Goal: Task Accomplishment & Management: Use online tool/utility

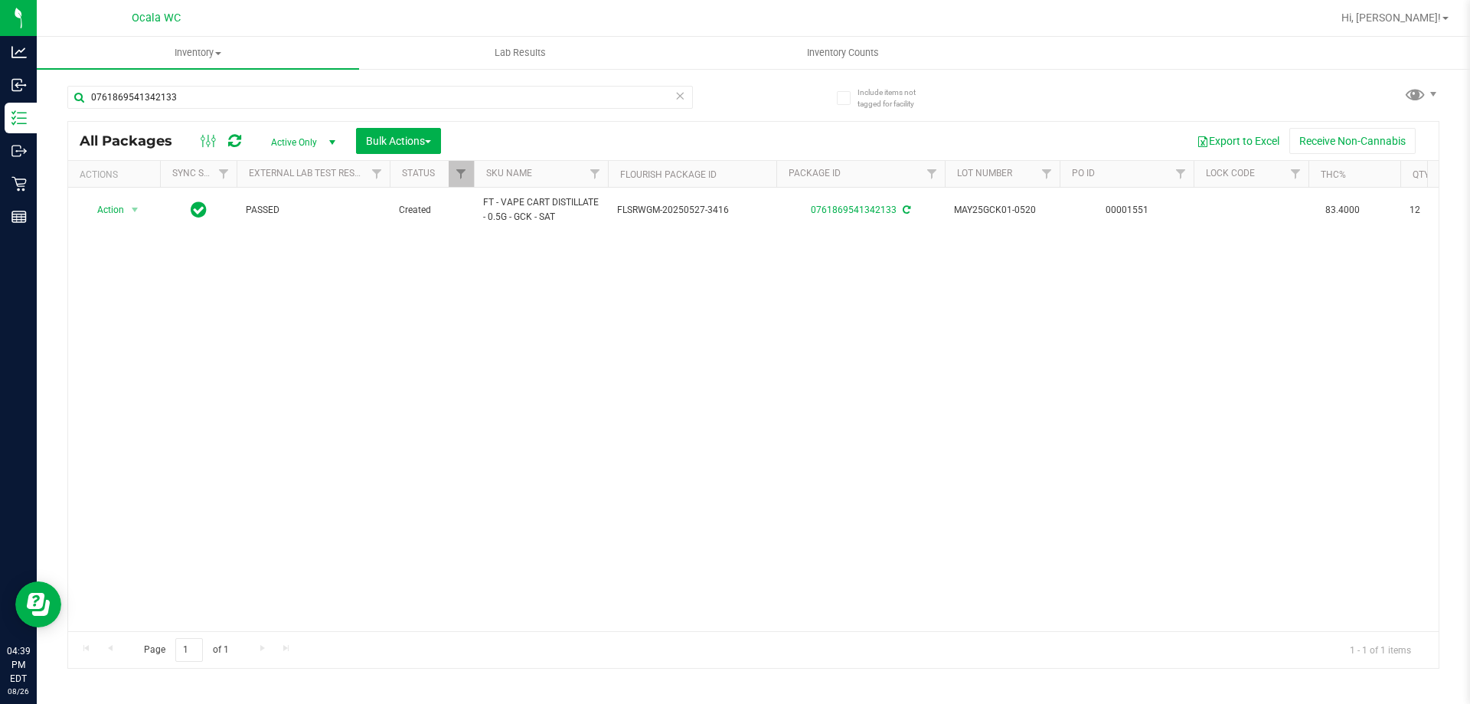
click at [277, 109] on div "0761869541342133" at bounding box center [379, 103] width 625 height 35
click at [273, 103] on input "0761869541342133" at bounding box center [379, 97] width 625 height 23
type input "8808234056290206"
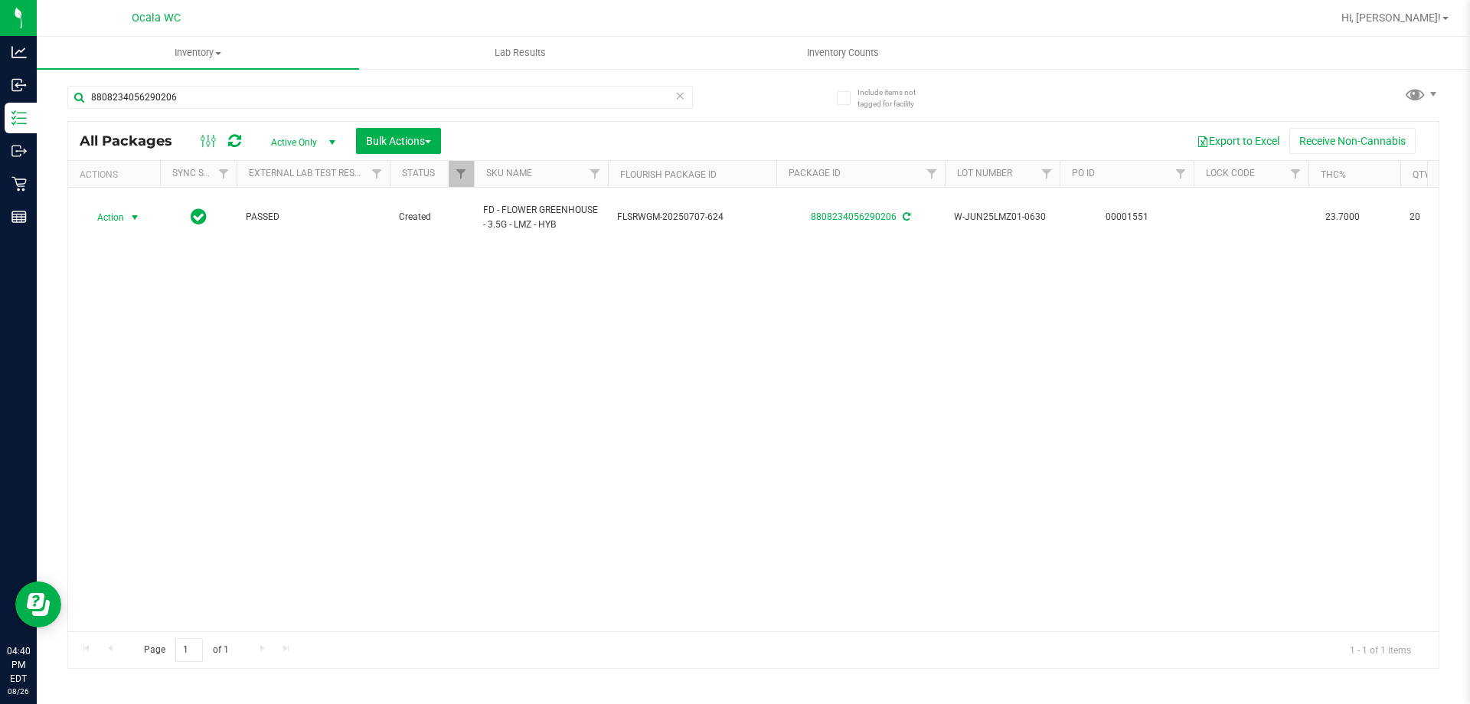
click at [116, 207] on span "Action" at bounding box center [103, 217] width 41 height 21
click at [145, 406] on li "Print product labels" at bounding box center [143, 417] width 119 height 23
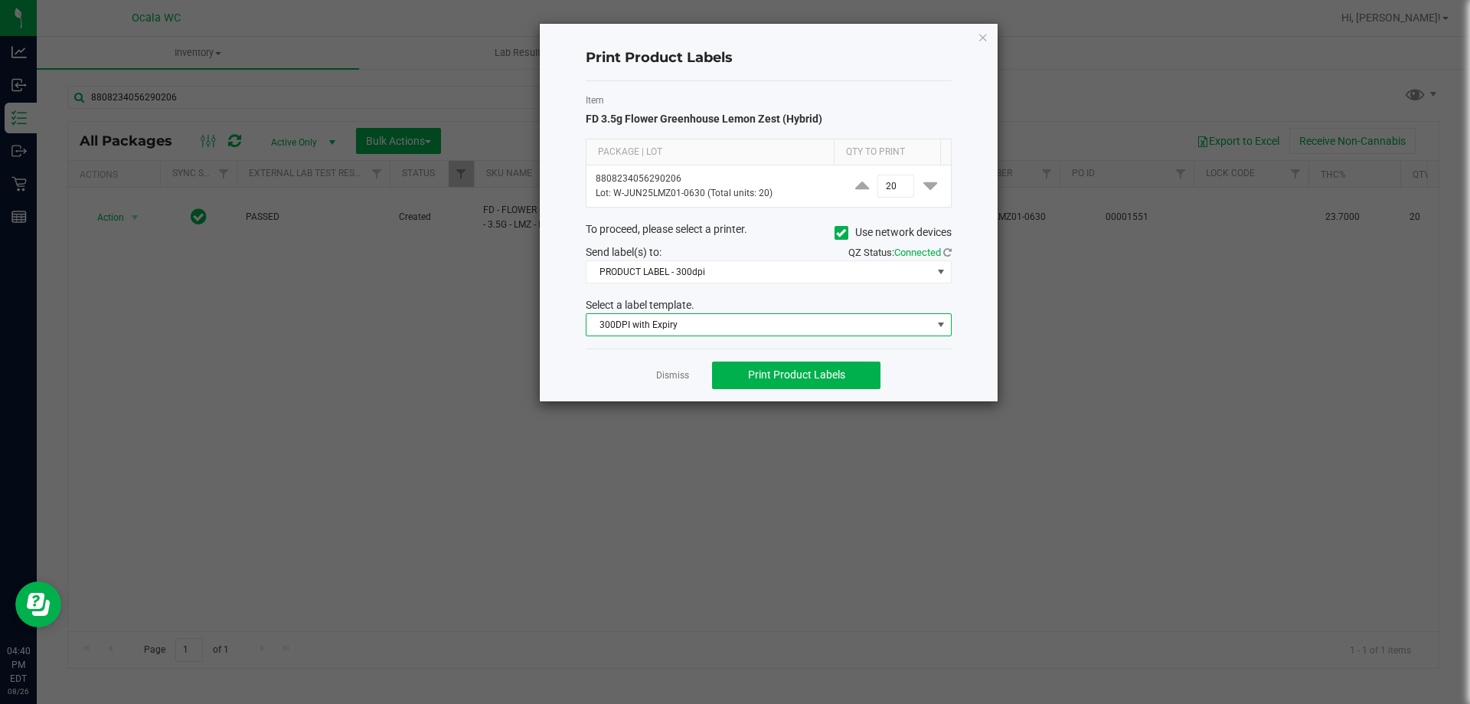
click at [763, 323] on span "300DPI with Expiry" at bounding box center [758, 324] width 345 height 21
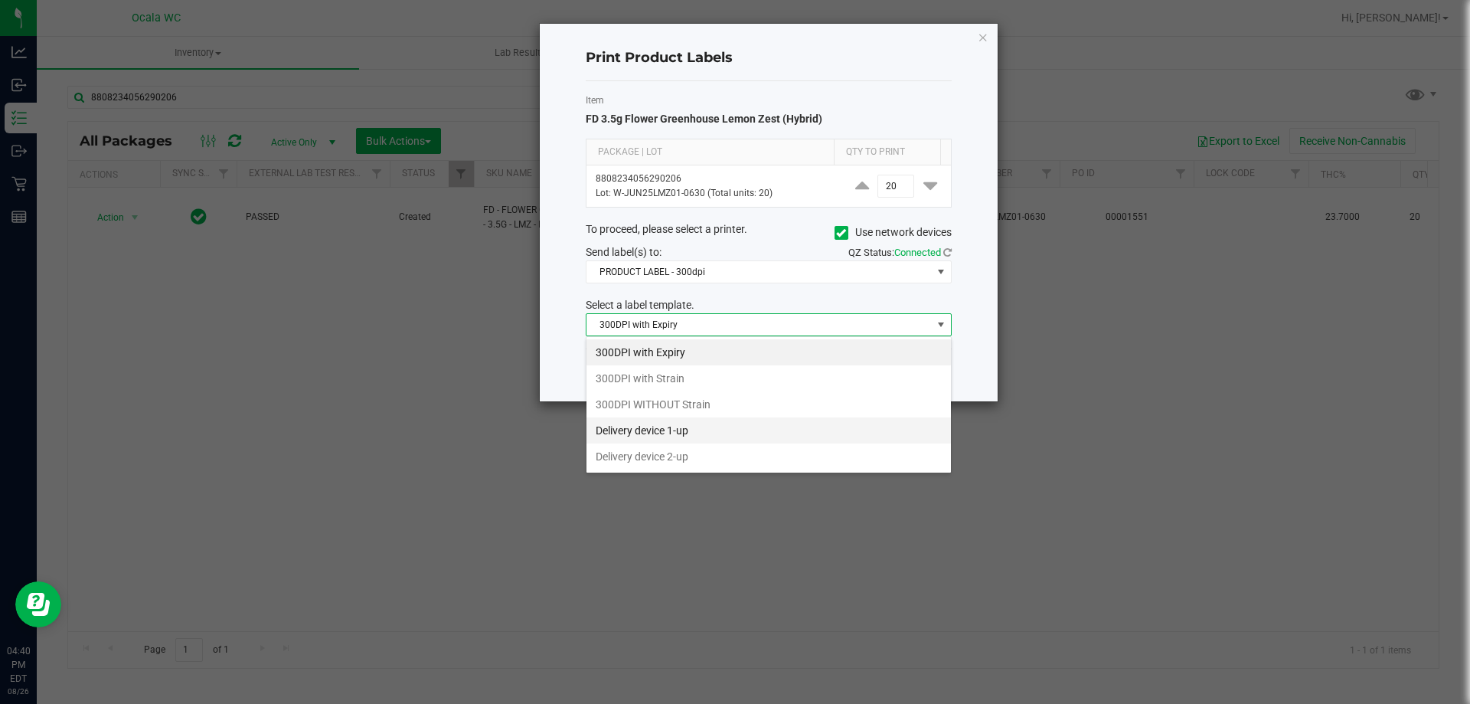
scroll to position [23, 366]
click at [497, 401] on div "Print Product Labels Item FD 3.5g Flower Greenhouse Lemon Zest (Hybrid) Package…" at bounding box center [741, 212] width 514 height 379
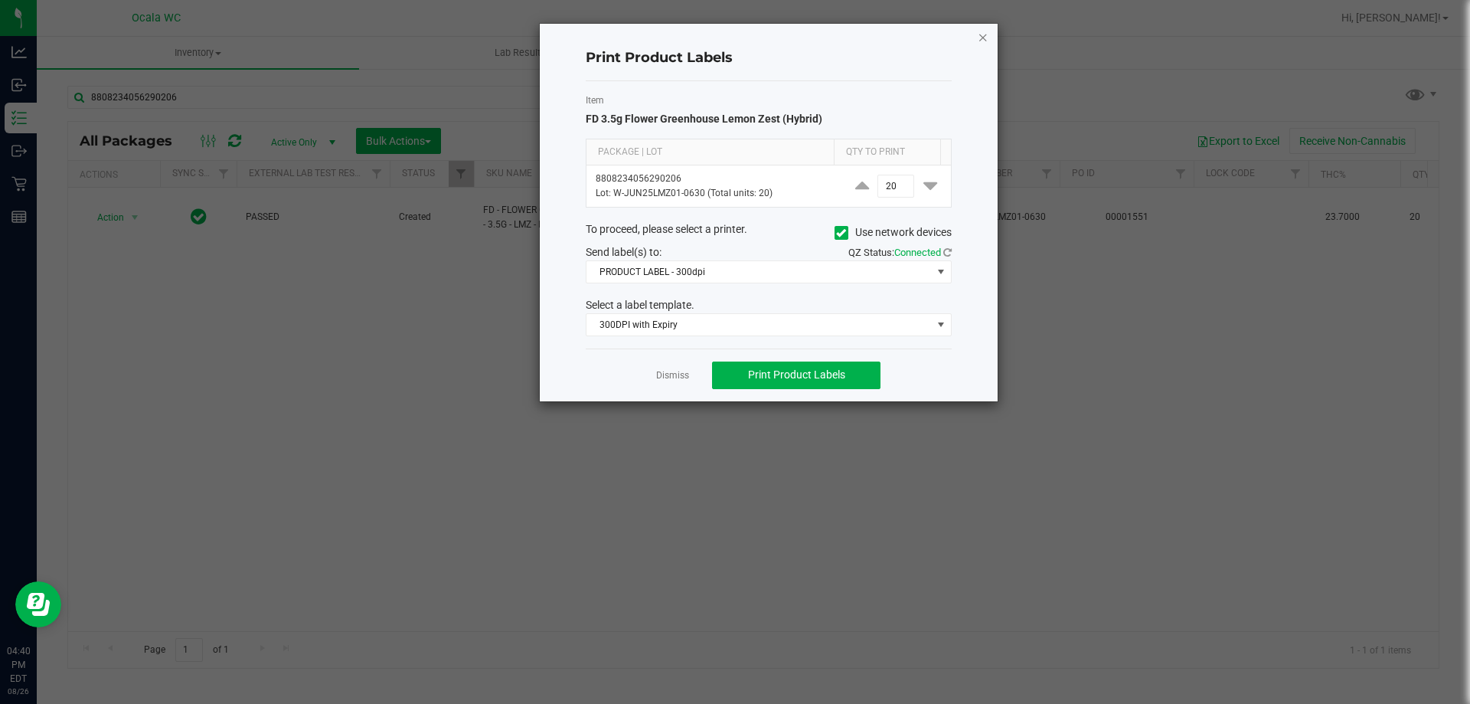
click at [988, 29] on icon "button" at bounding box center [983, 37] width 11 height 18
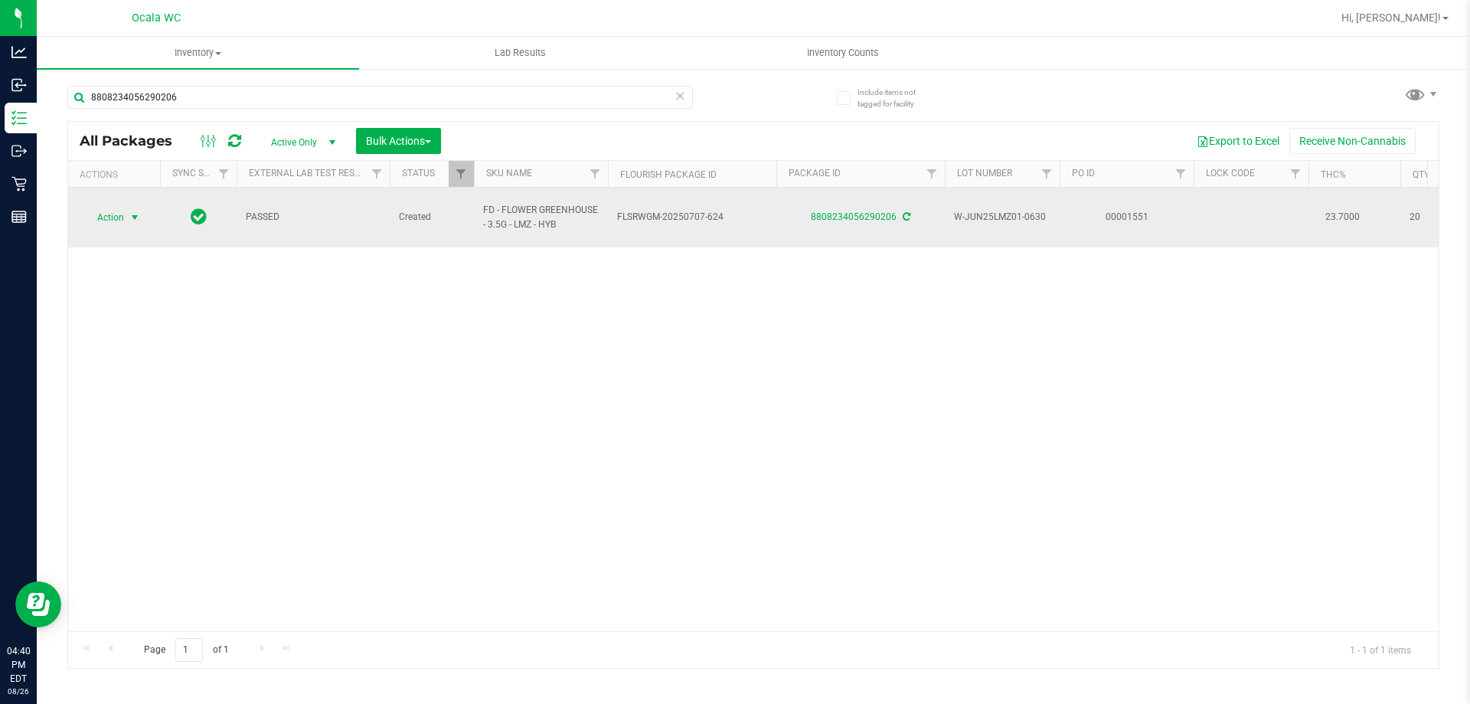
click at [100, 214] on span "Action" at bounding box center [103, 217] width 41 height 21
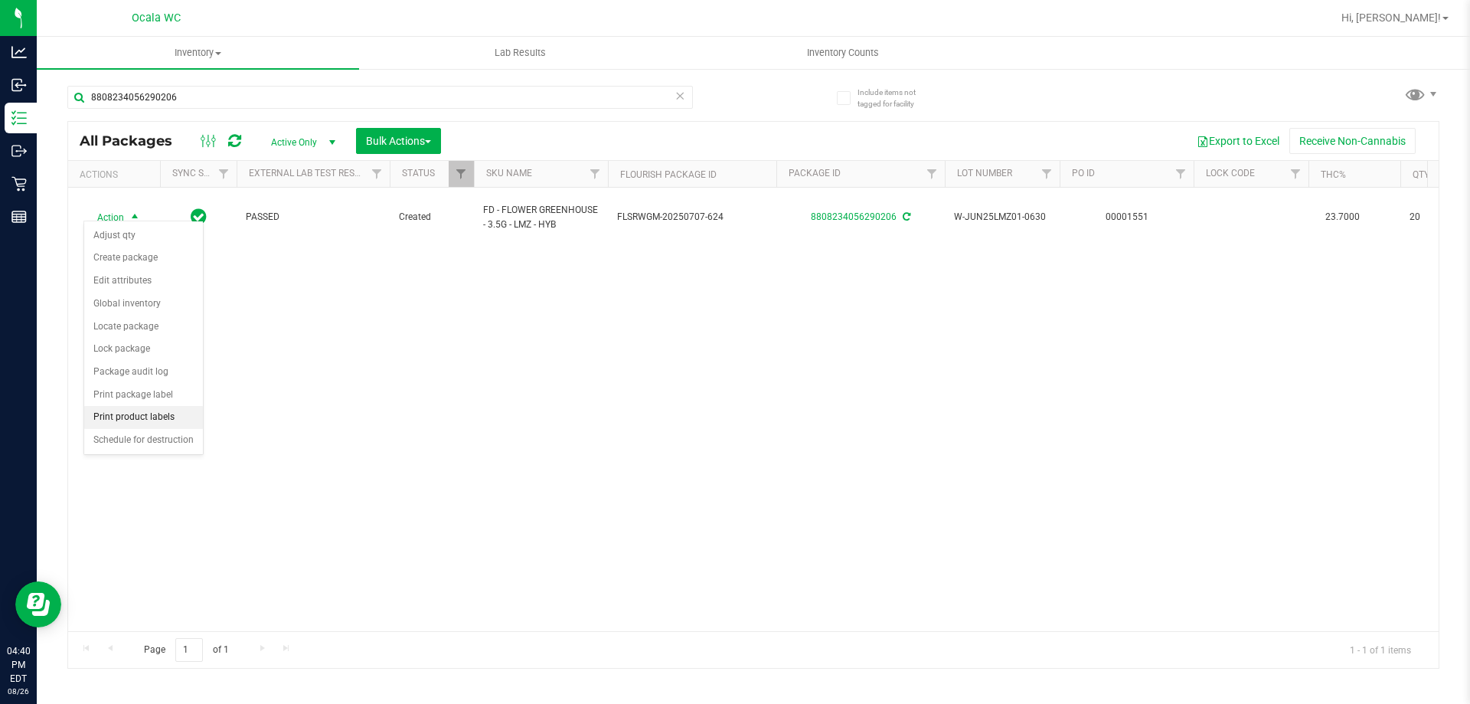
click at [151, 418] on li "Print product labels" at bounding box center [143, 417] width 119 height 23
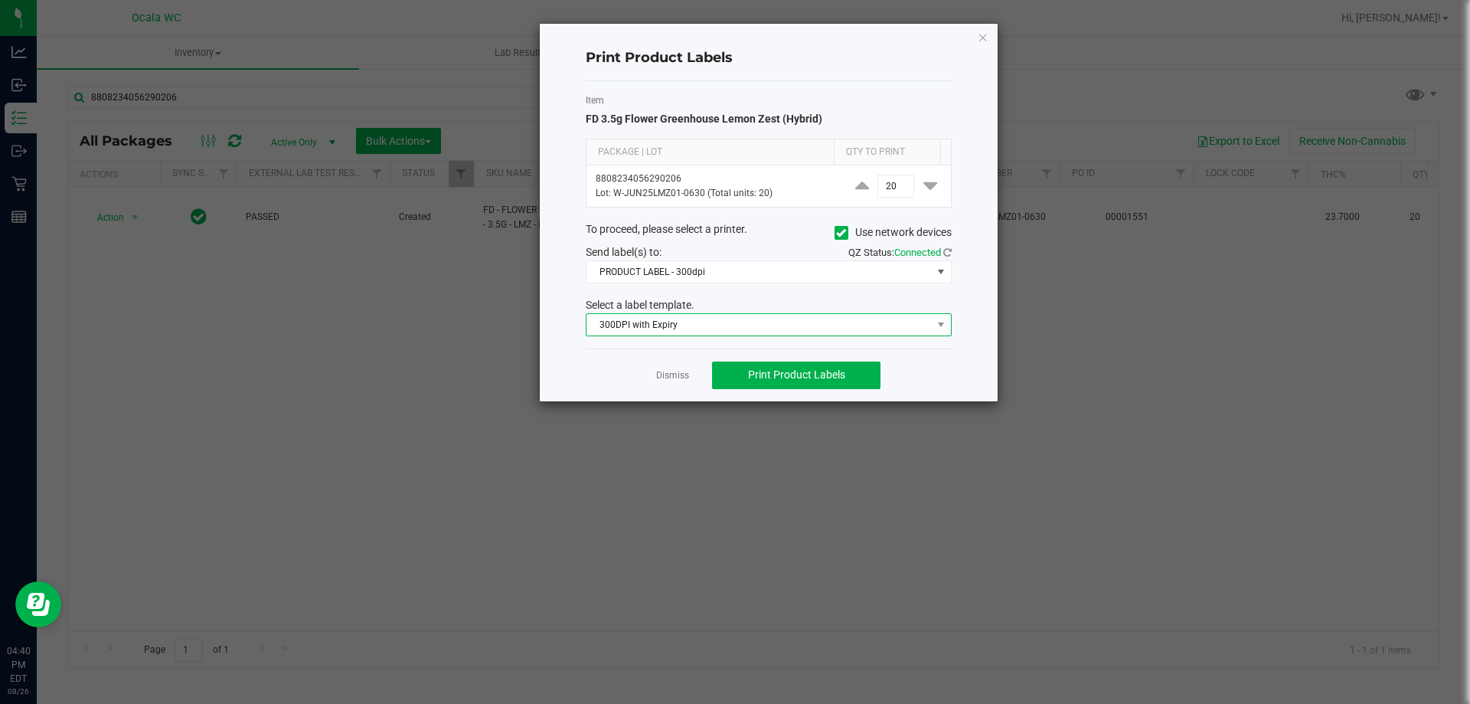
click at [817, 324] on span "300DPI with Expiry" at bounding box center [758, 324] width 345 height 21
click at [979, 41] on icon "button" at bounding box center [983, 37] width 11 height 18
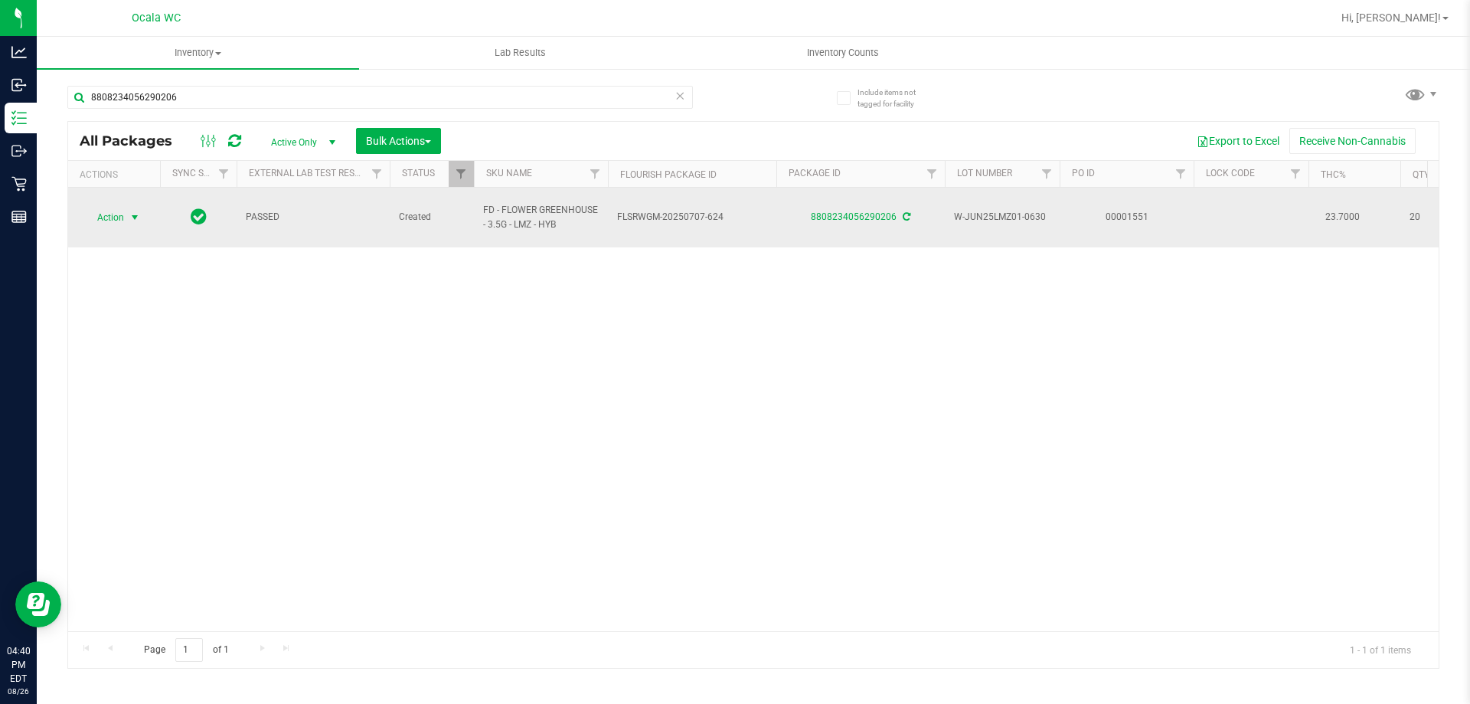
click at [106, 209] on span "Action" at bounding box center [103, 217] width 41 height 21
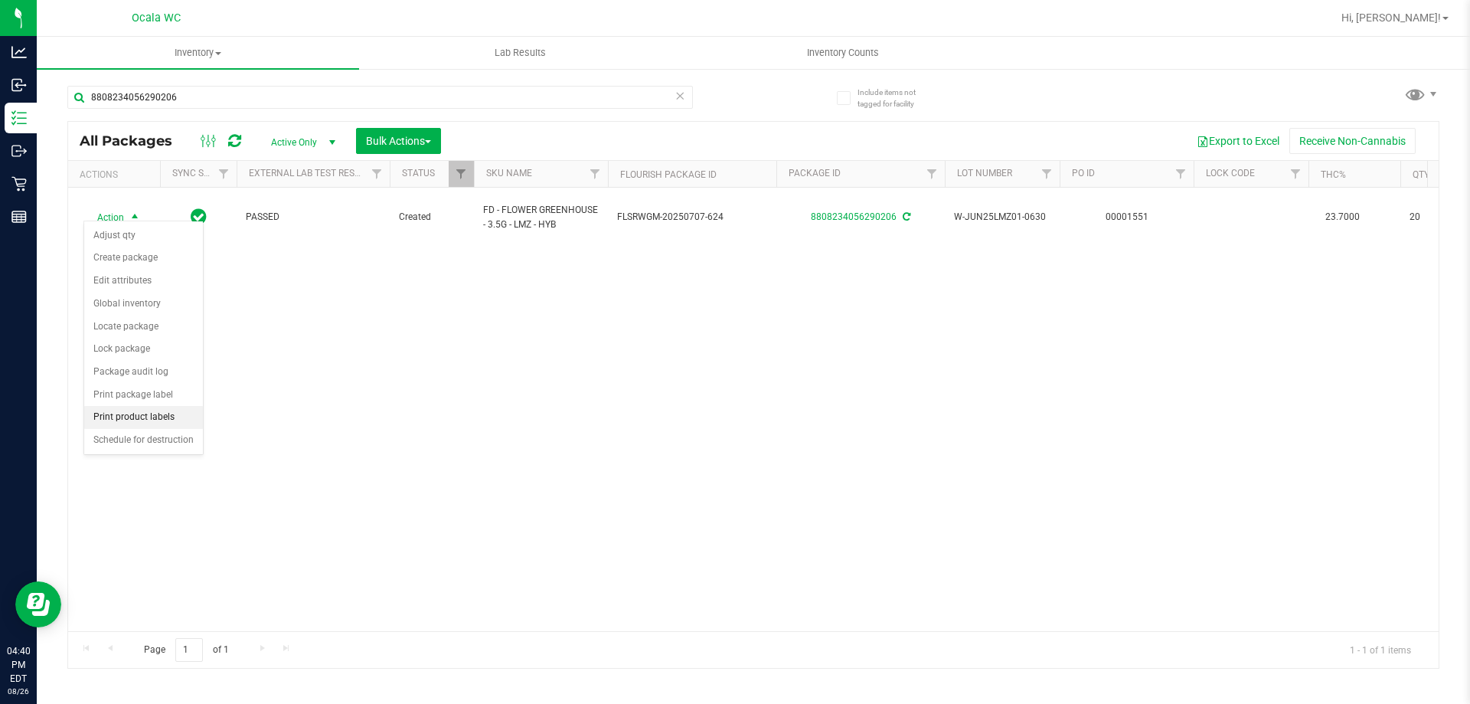
click at [135, 409] on li "Print product labels" at bounding box center [143, 417] width 119 height 23
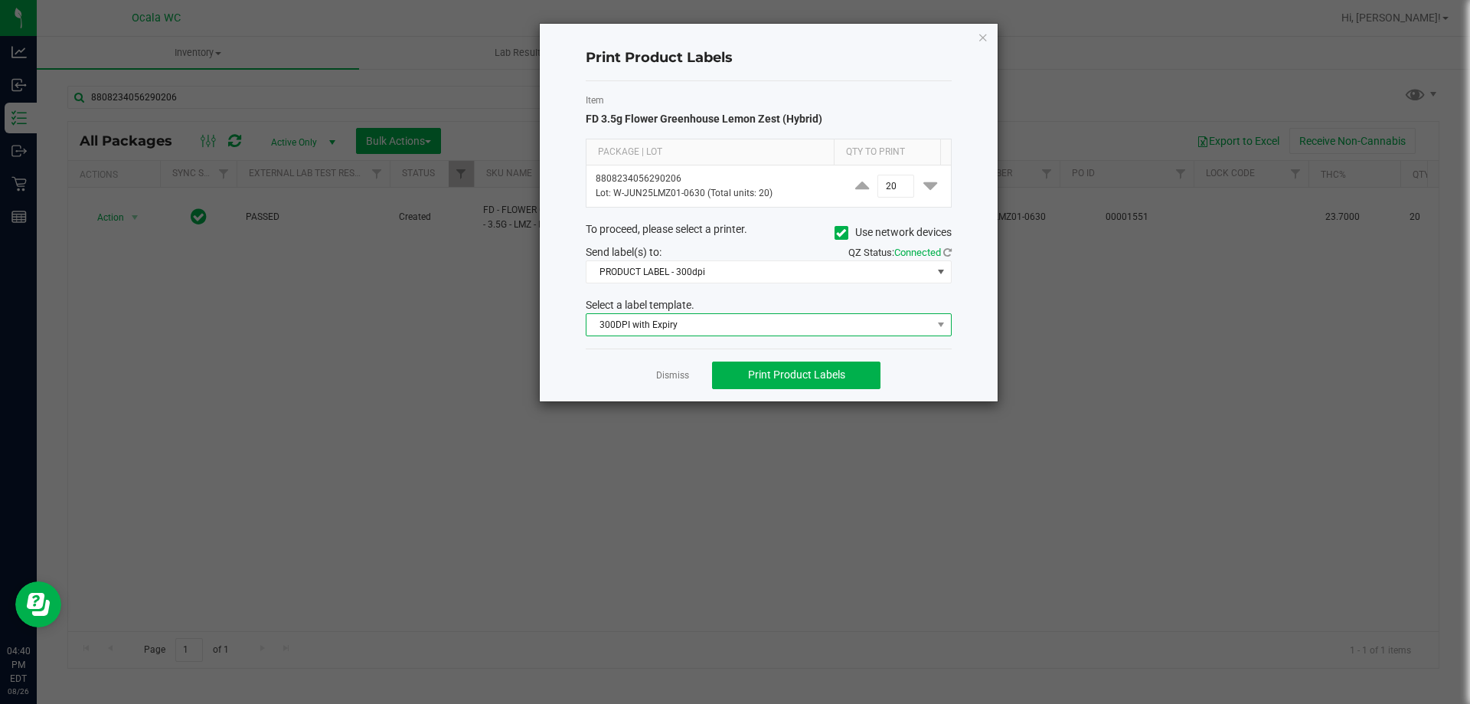
click at [704, 322] on span "300DPI with Expiry" at bounding box center [758, 324] width 345 height 21
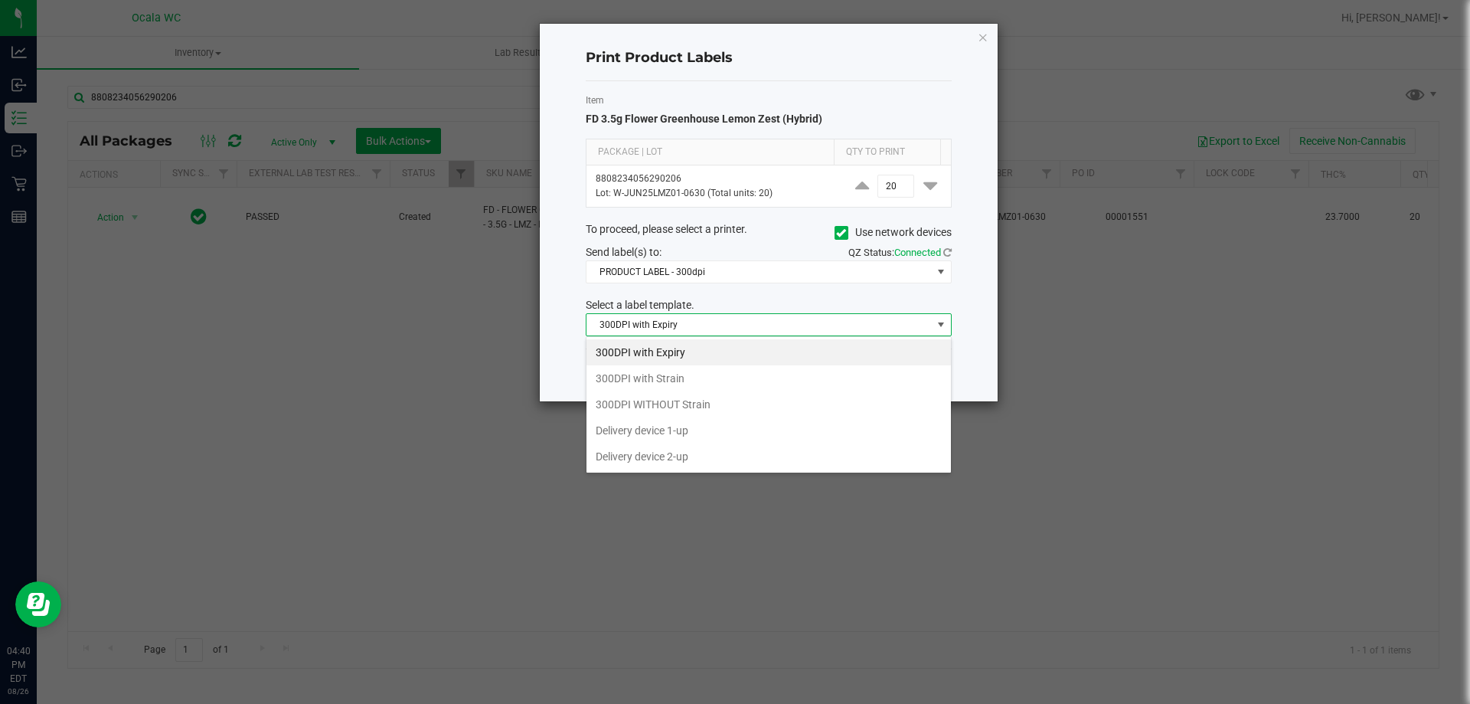
click at [444, 385] on ngb-modal-window "Print Product Labels Item FD 3.5g Flower Greenhouse Lemon Zest (Hybrid) Package…" at bounding box center [740, 352] width 1481 height 704
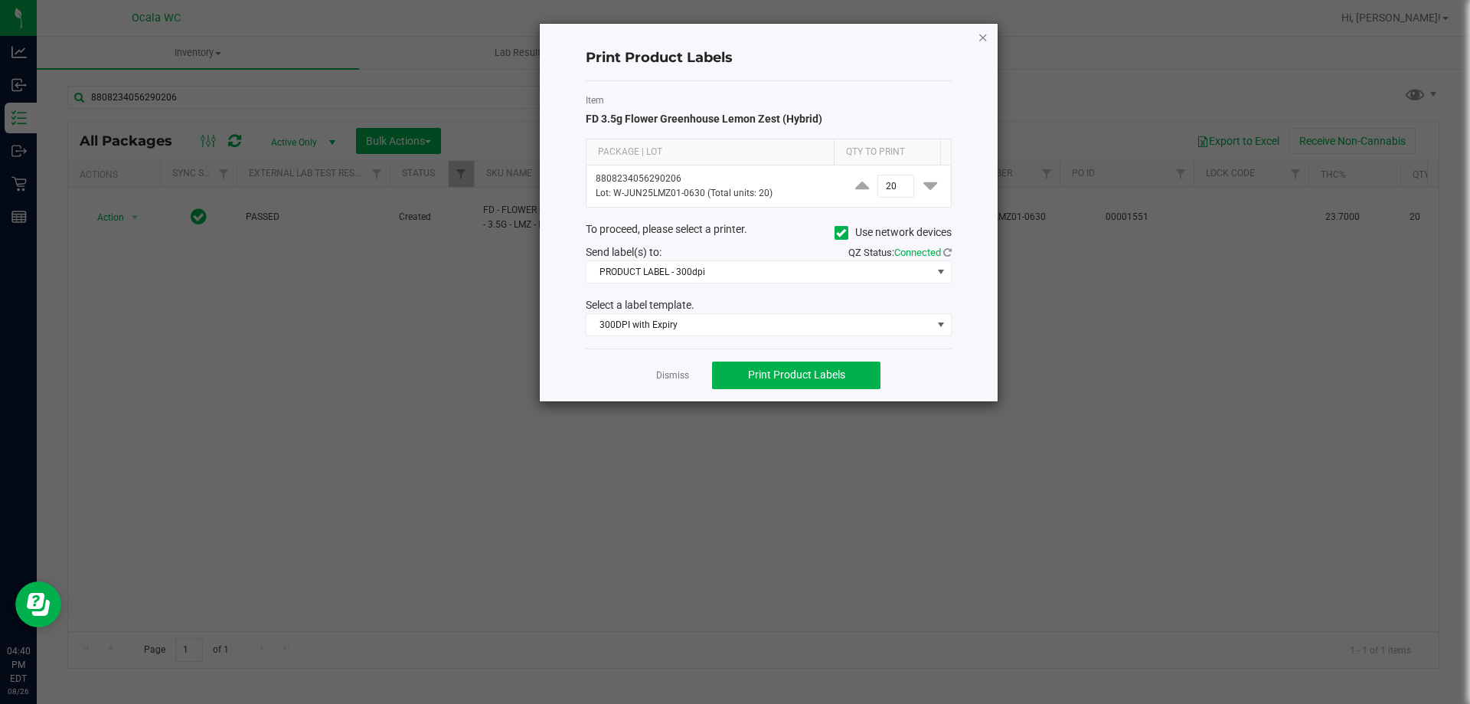
click at [981, 34] on icon "button" at bounding box center [983, 37] width 11 height 18
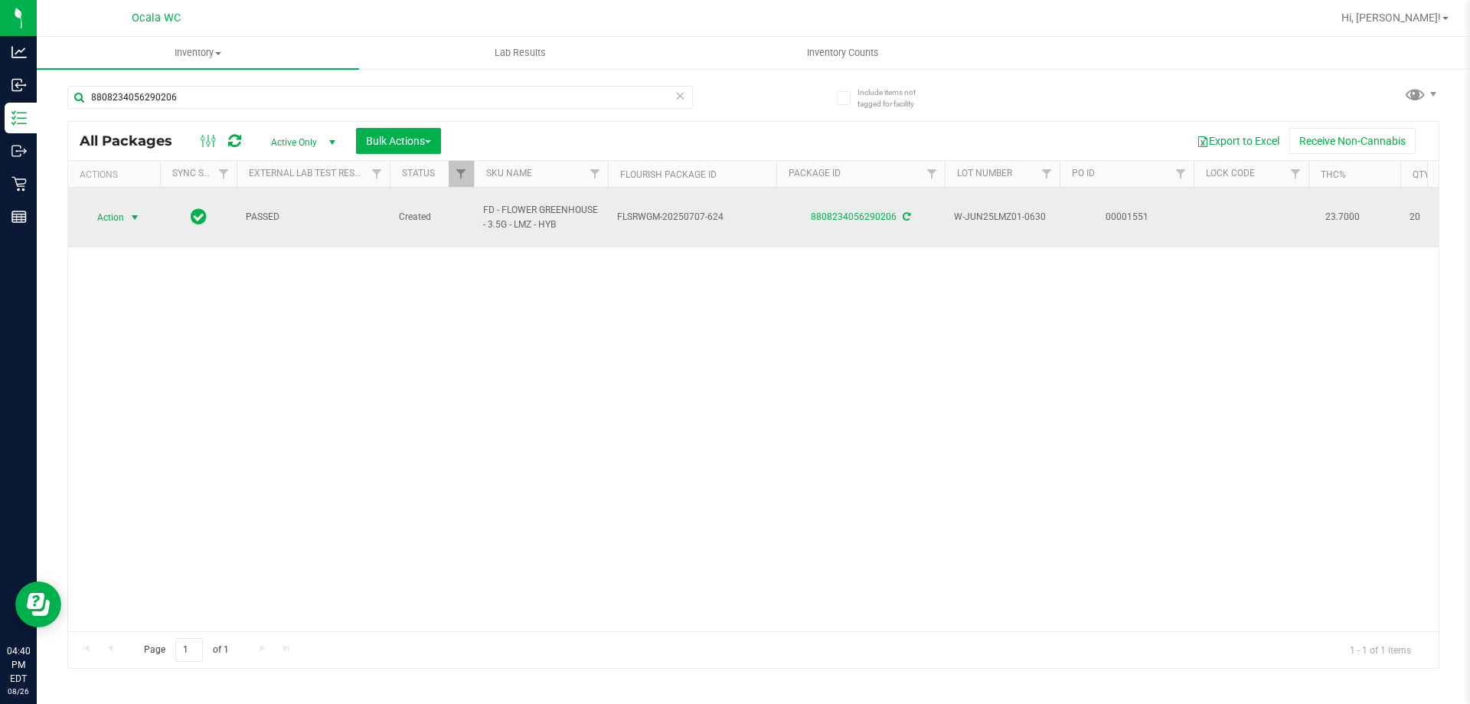
click at [101, 211] on span "Action" at bounding box center [103, 217] width 41 height 21
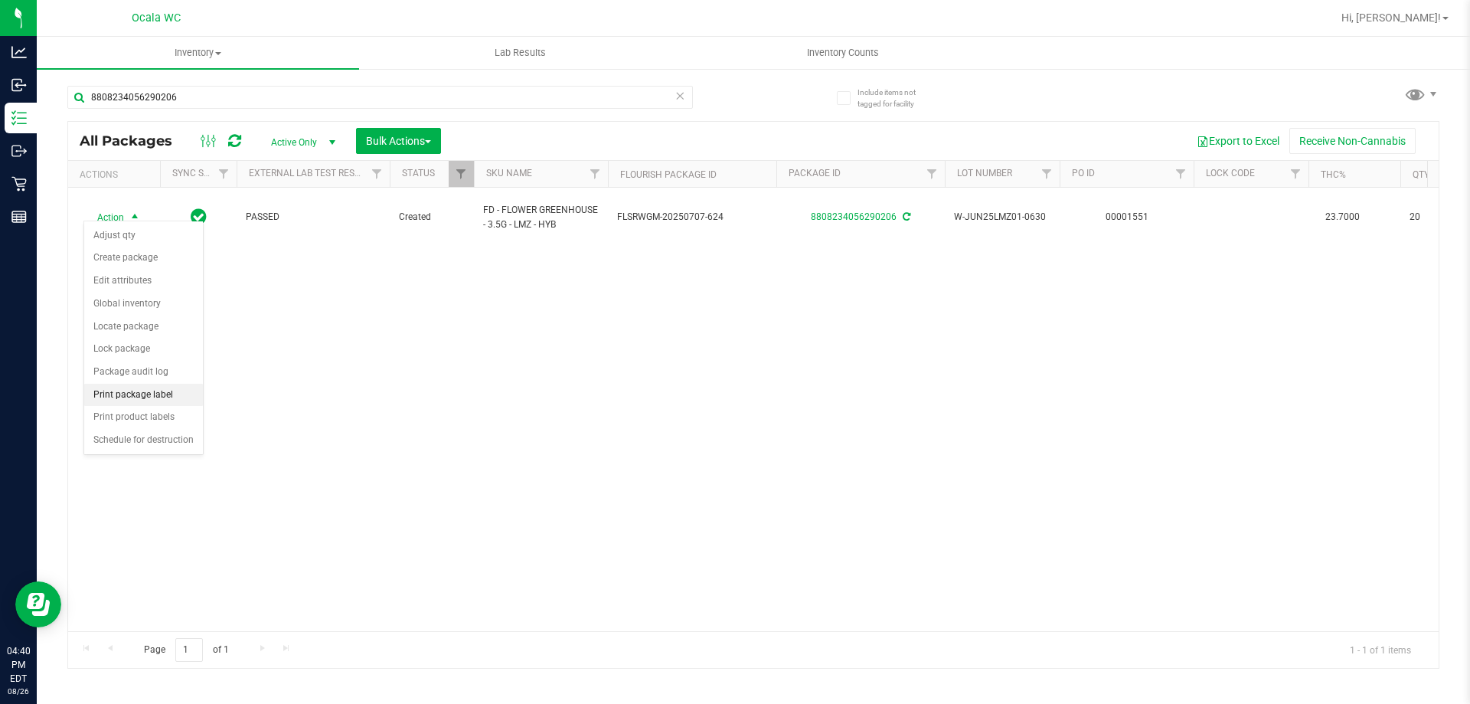
click at [129, 387] on li "Print package label" at bounding box center [143, 395] width 119 height 23
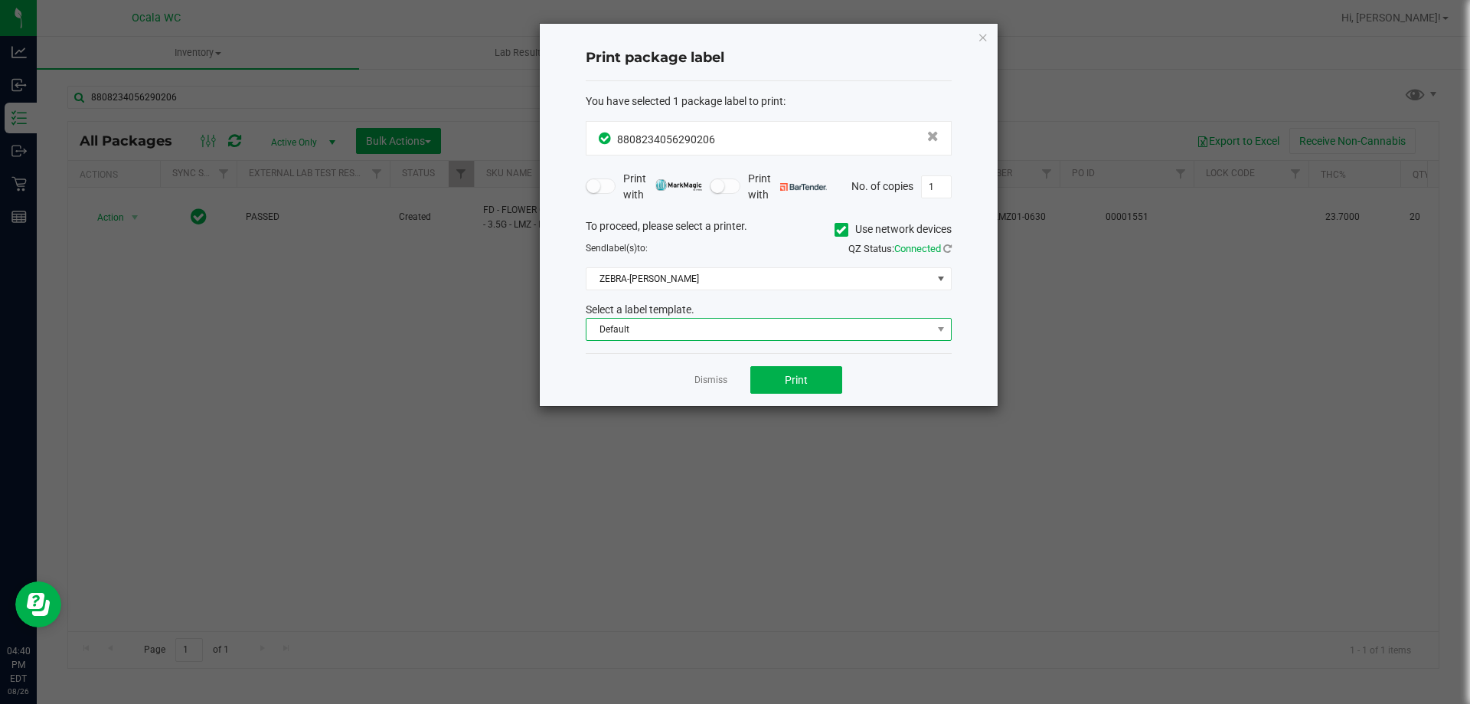
click at [720, 333] on span "Default" at bounding box center [758, 328] width 345 height 21
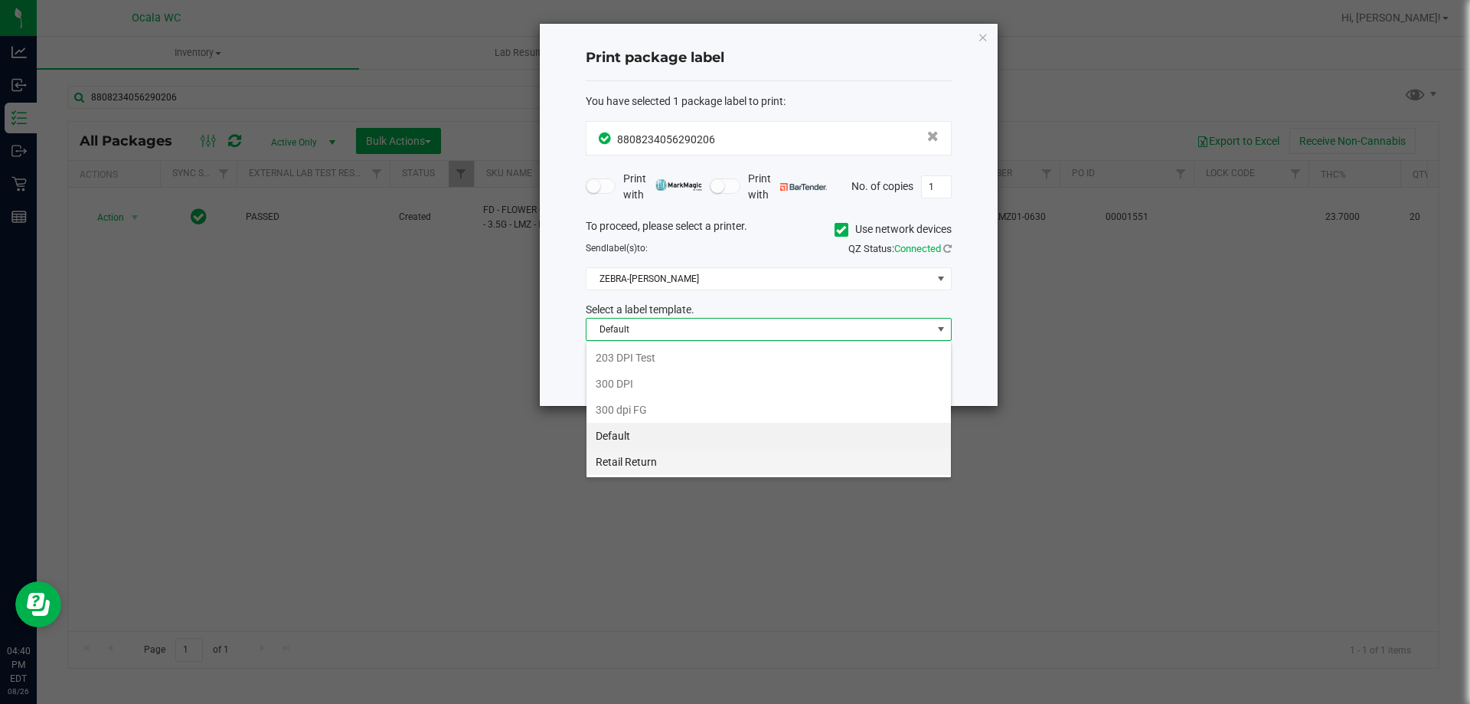
click at [656, 455] on li "Retail Return" at bounding box center [768, 462] width 364 height 26
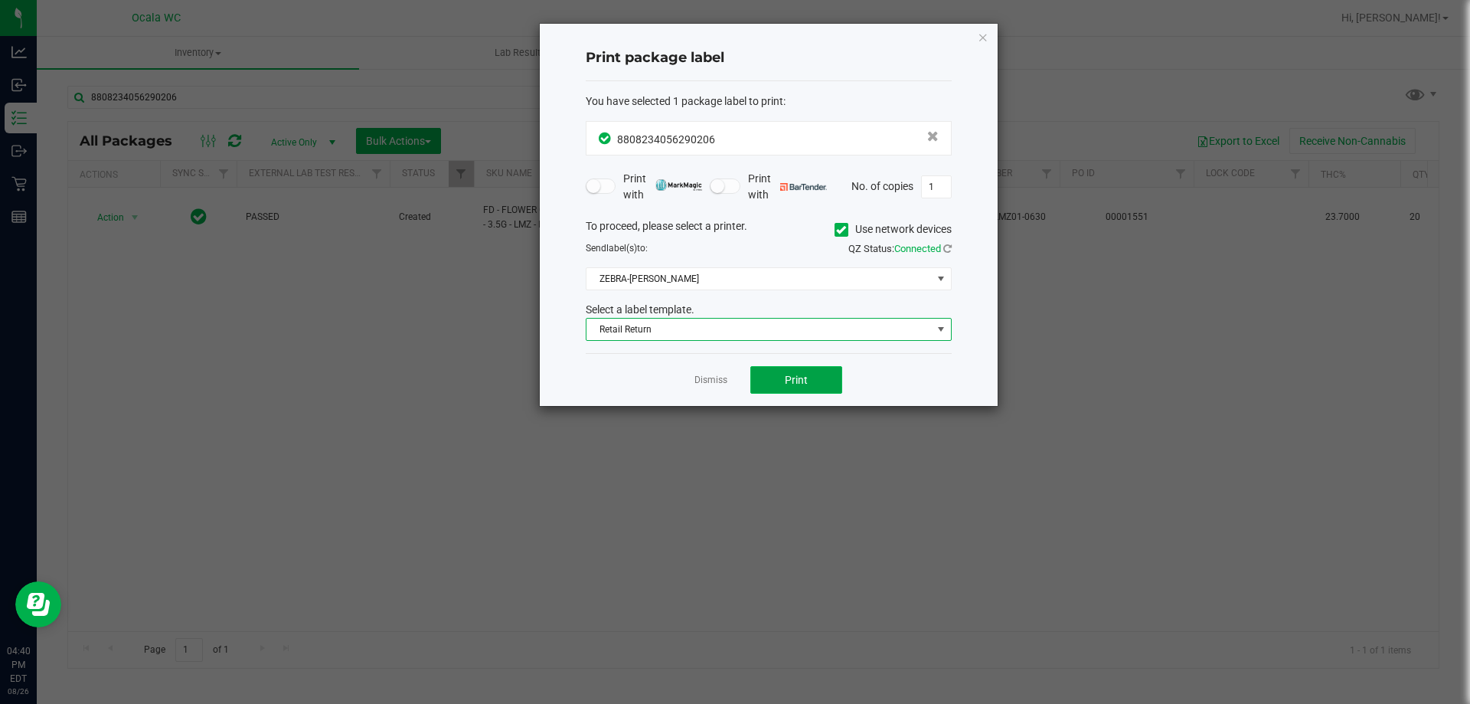
drag, startPoint x: 775, startPoint y: 369, endPoint x: 785, endPoint y: 378, distance: 13.5
click at [785, 378] on button "Print" at bounding box center [796, 380] width 92 height 28
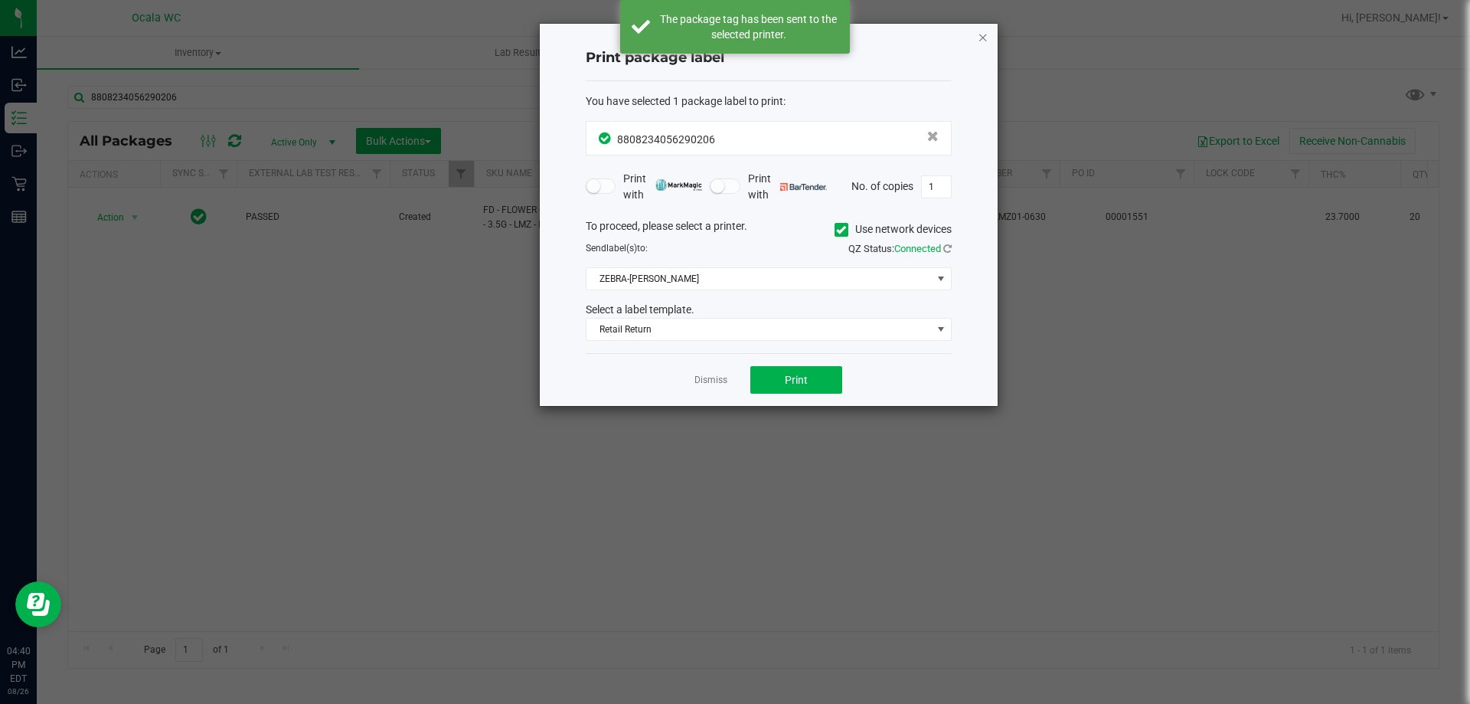
click at [984, 28] on icon "button" at bounding box center [983, 37] width 11 height 18
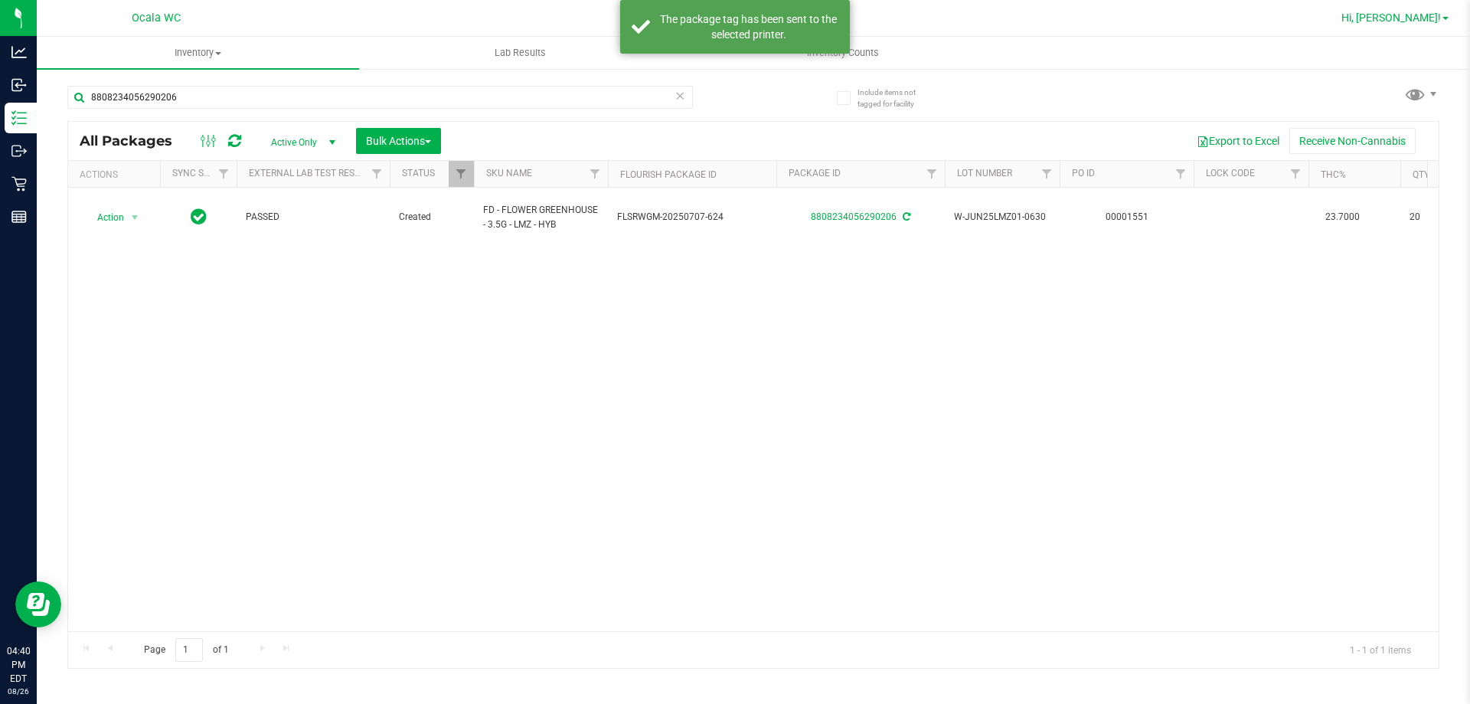
click at [1422, 11] on link "Hi, [PERSON_NAME]!" at bounding box center [1394, 18] width 119 height 16
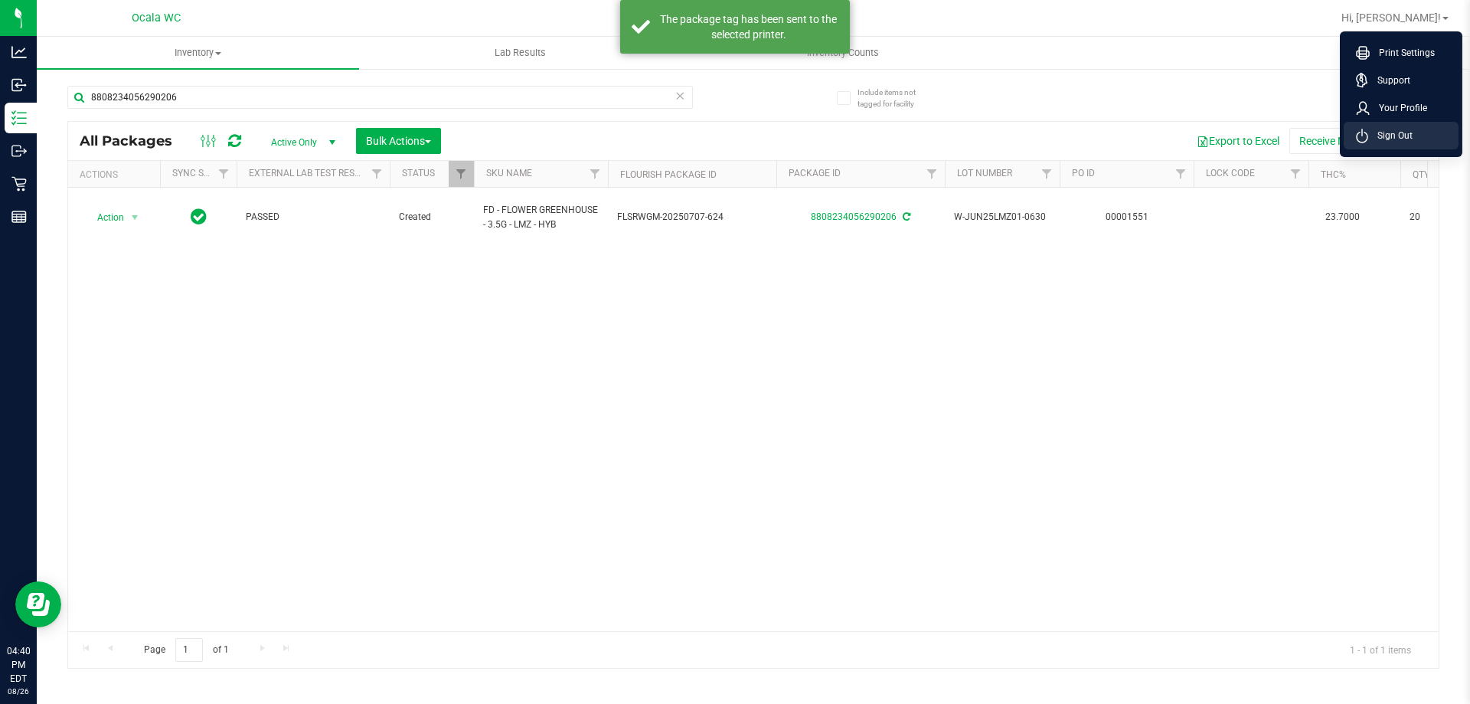
click at [1389, 130] on span "Sign Out" at bounding box center [1390, 135] width 44 height 15
